Goal: Task Accomplishment & Management: Manage account settings

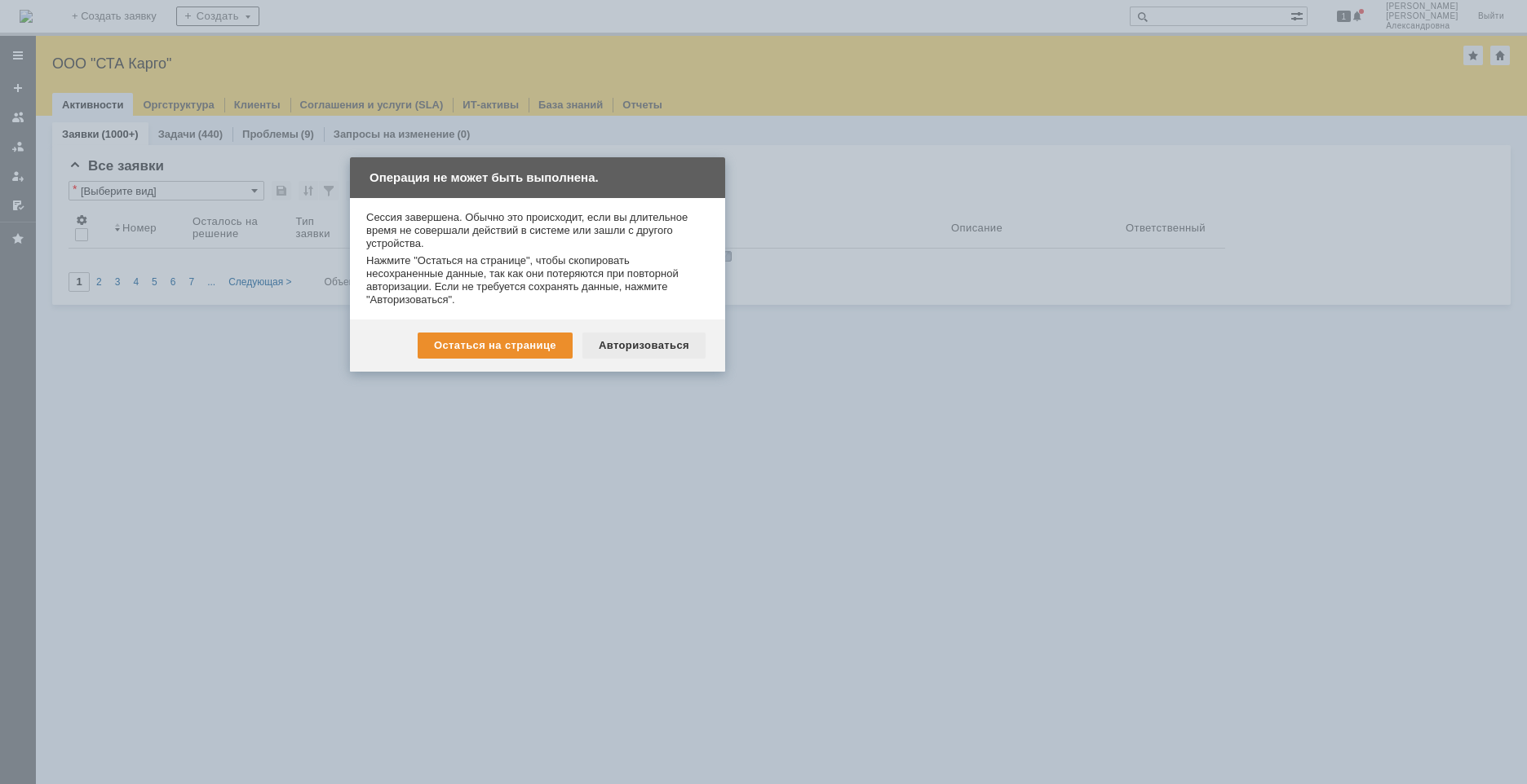
click at [618, 351] on div "Авторизоваться" at bounding box center [644, 346] width 123 height 27
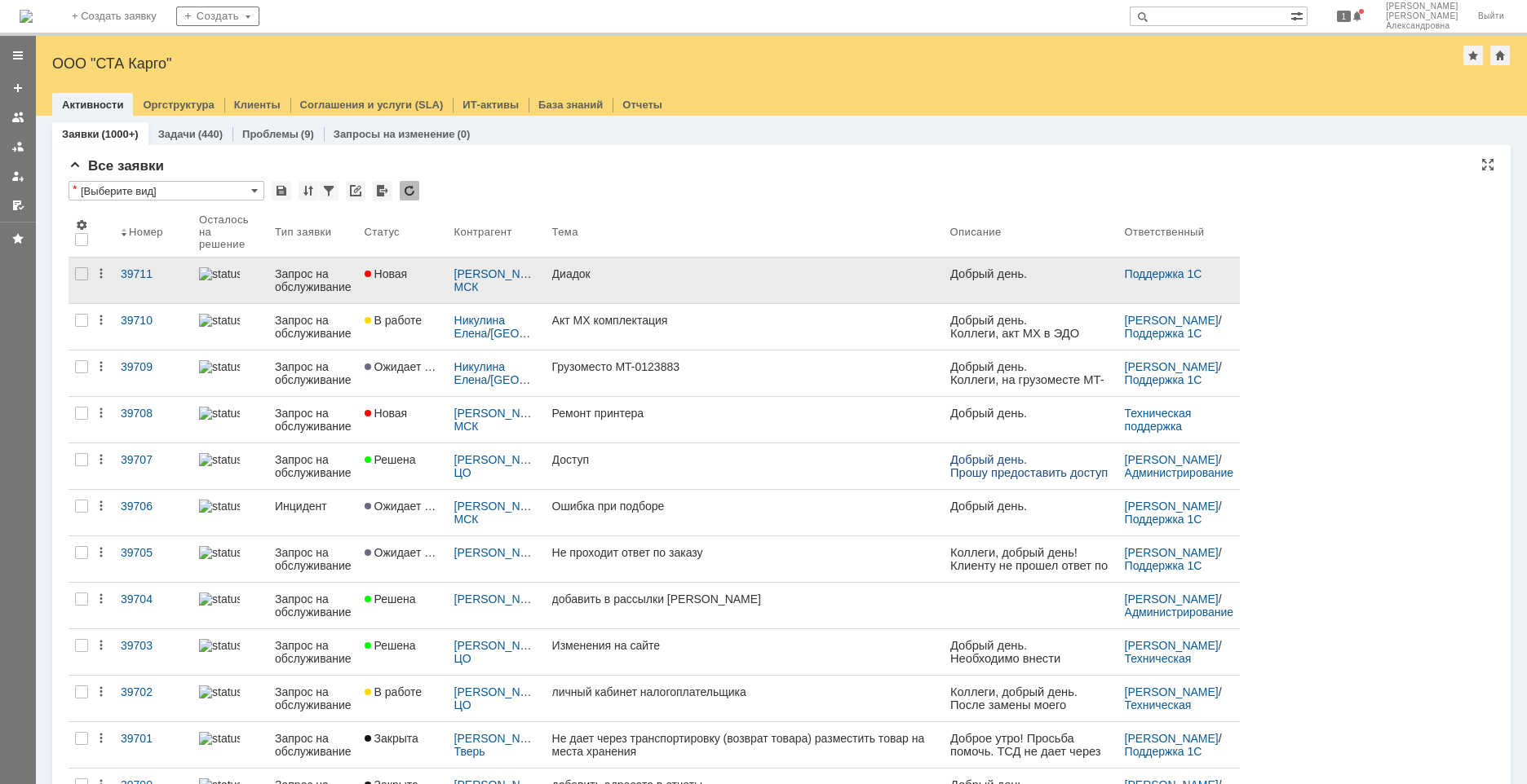
click at [685, 290] on link "Диадок" at bounding box center [745, 280] width 398 height 45
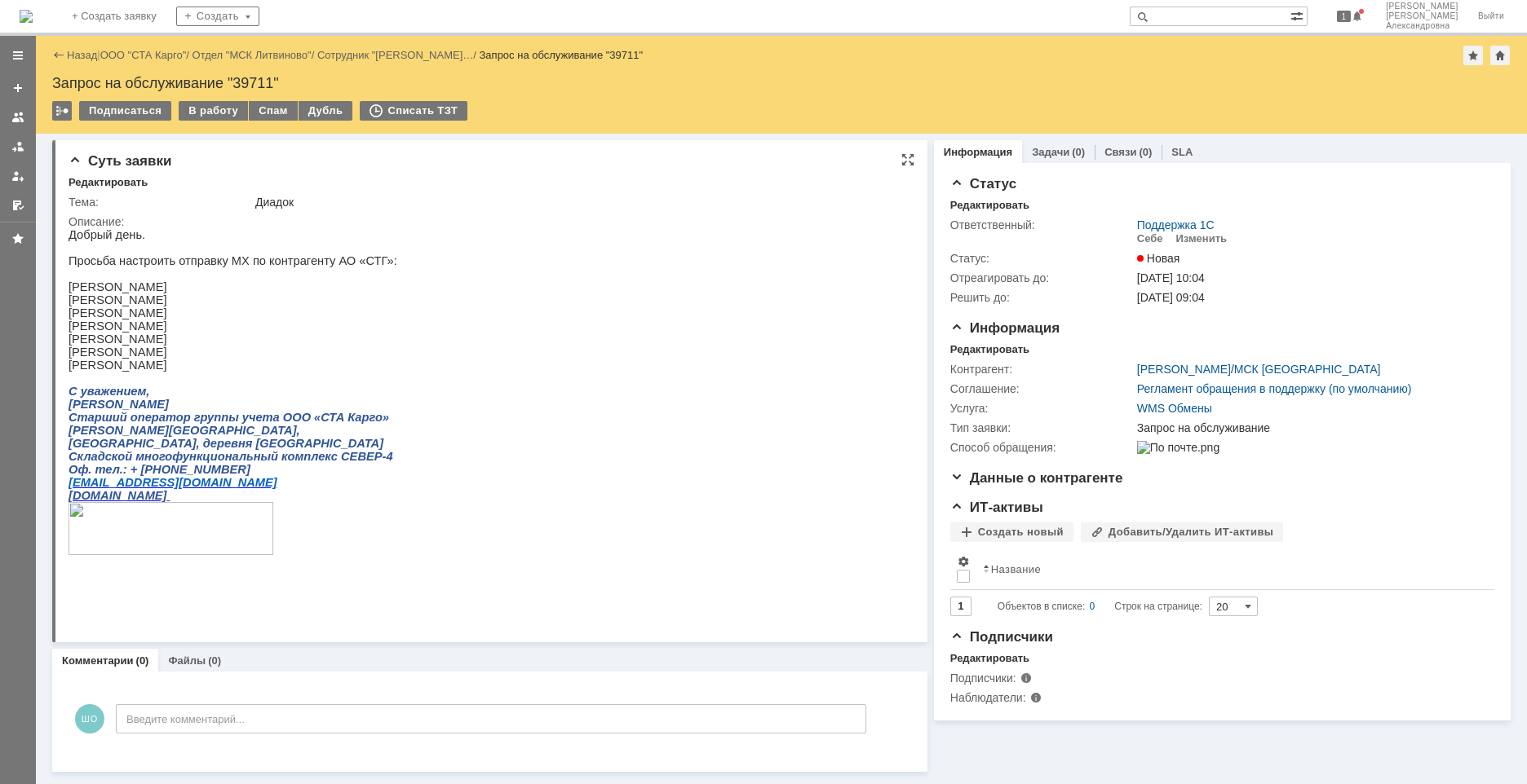
click at [804, 299] on html "Добрый день. Просьба настроить отправку МХ по контрагенту АО «СТГ»: [PERSON_NAM…" at bounding box center [486, 407] width 836 height 359
click at [18, 150] on div at bounding box center [18, 147] width 13 height 13
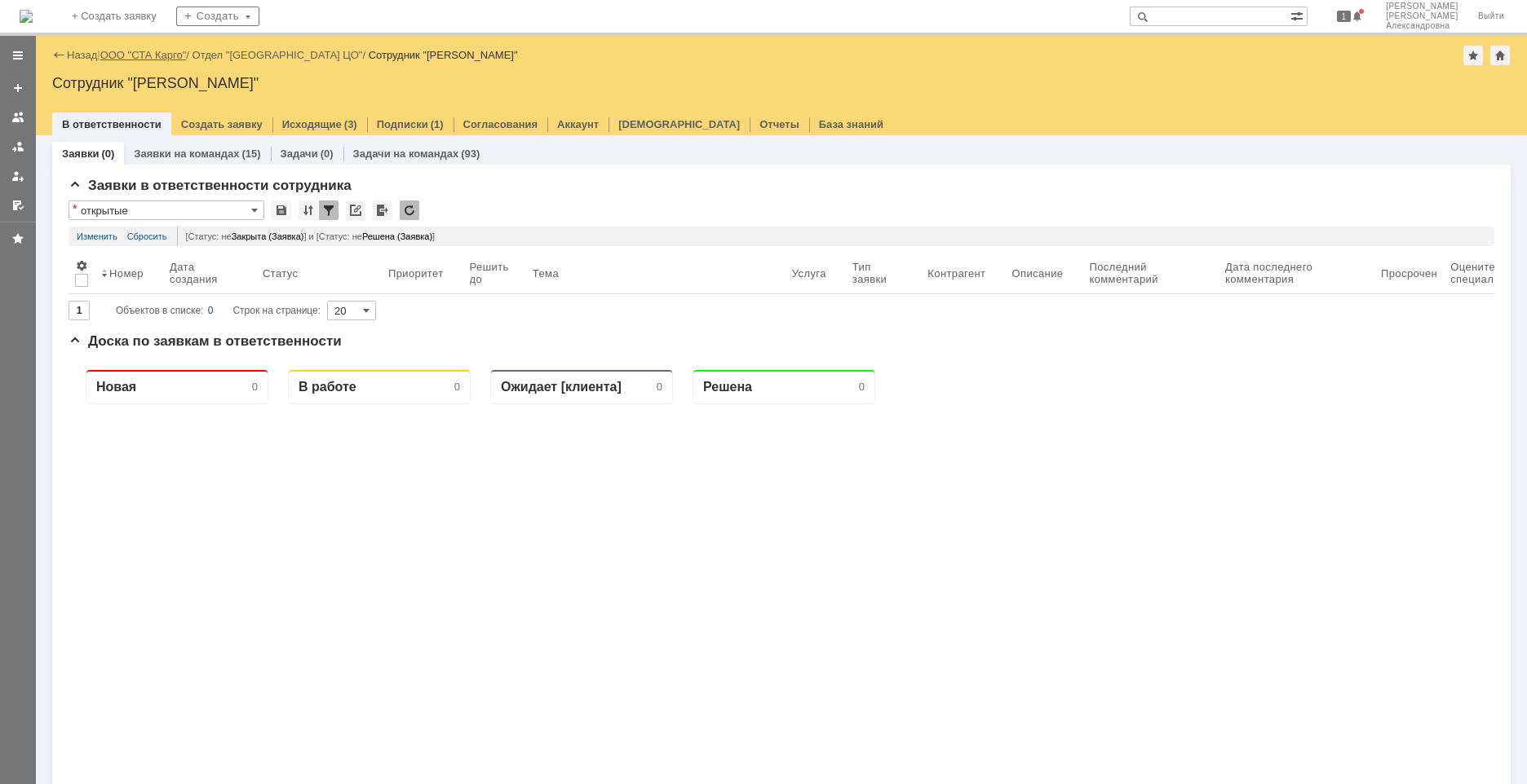
click at [138, 59] on link "ООО "СТА Карго"" at bounding box center [143, 55] width 86 height 12
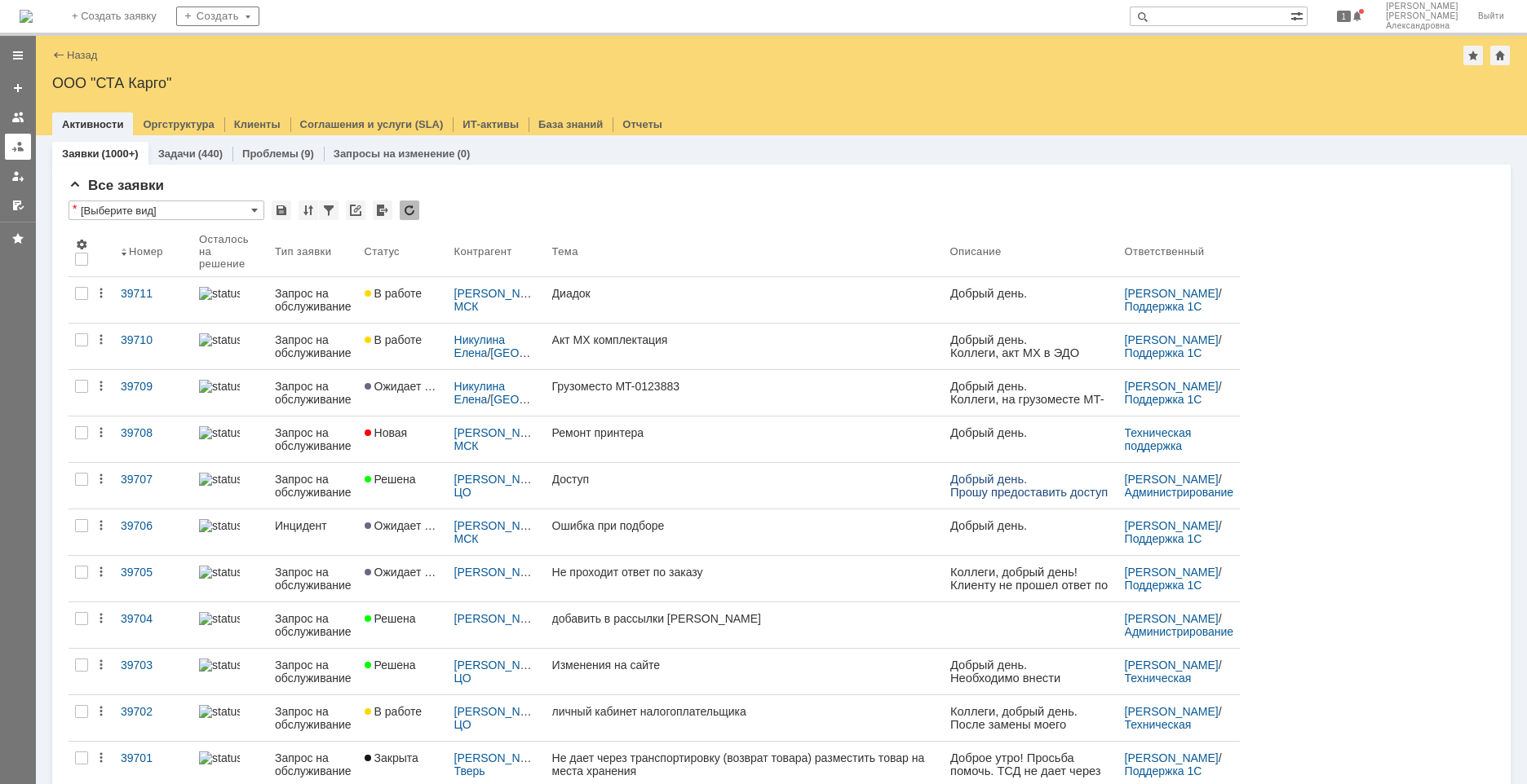
click at [22, 141] on div at bounding box center [18, 147] width 13 height 13
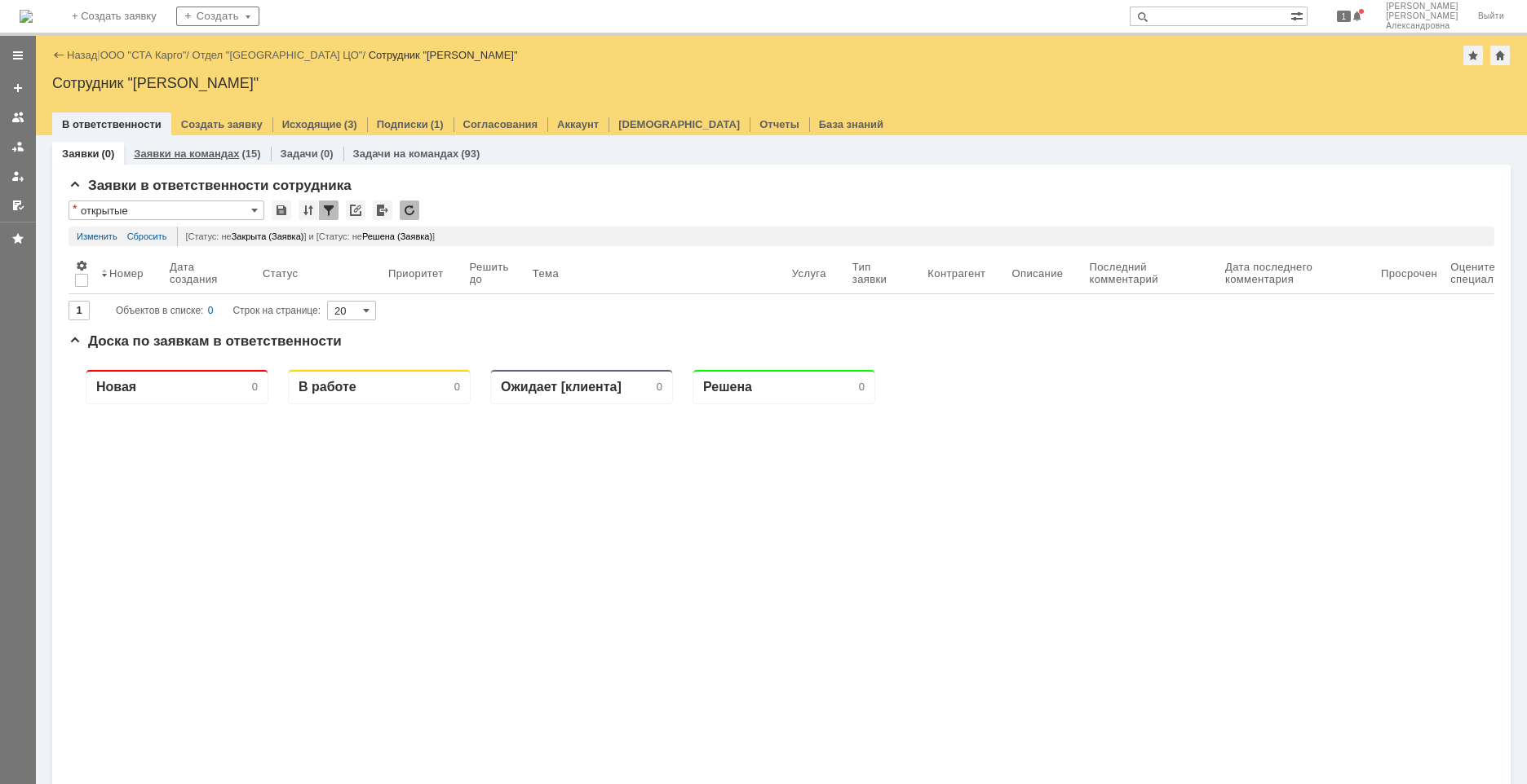
click at [218, 149] on link "Заявки на командах" at bounding box center [186, 153] width 105 height 12
